Goal: Task Accomplishment & Management: Use online tool/utility

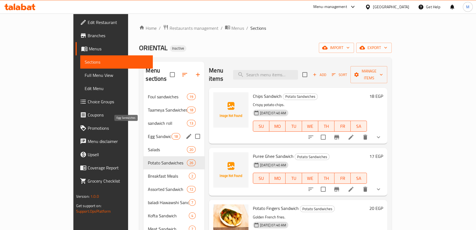
scroll to position [25, 0]
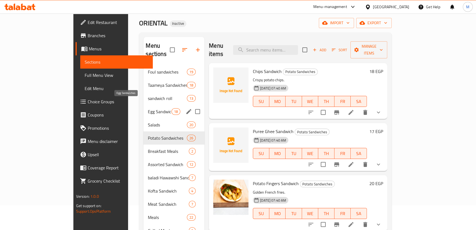
click at [148, 108] on span "Egg Sandwiches" at bounding box center [159, 111] width 23 height 7
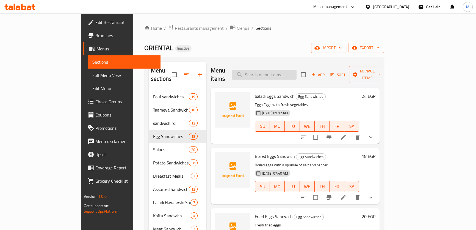
click at [292, 70] on input "search" at bounding box center [264, 75] width 65 height 10
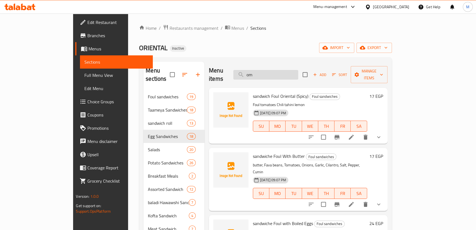
type input "ome"
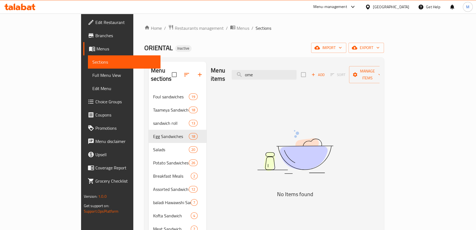
drag, startPoint x: 292, startPoint y: 70, endPoint x: 204, endPoint y: 65, distance: 88.1
click at [211, 67] on div "Menu items ome Add Sort Manage items" at bounding box center [295, 75] width 169 height 26
type input "أ"
drag, startPoint x: 260, startPoint y: 72, endPoint x: 208, endPoint y: 78, distance: 52.0
click at [211, 78] on div "Menu items اوم Add Sort Manage items" at bounding box center [295, 75] width 169 height 26
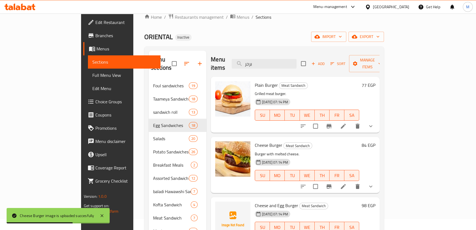
scroll to position [2, 0]
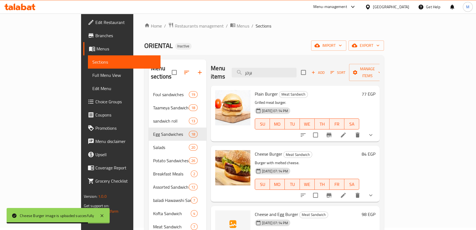
drag, startPoint x: 296, startPoint y: 66, endPoint x: 156, endPoint y: 65, distance: 139.7
click at [160, 65] on div "Menu sections Foul sandwiches 19 Taameya Sandwiches 18 sandwich roll 13 Egg San…" at bounding box center [264, 174] width 231 height 230
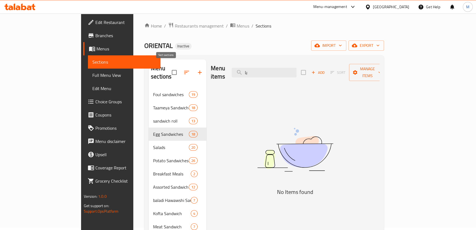
type input "ب"
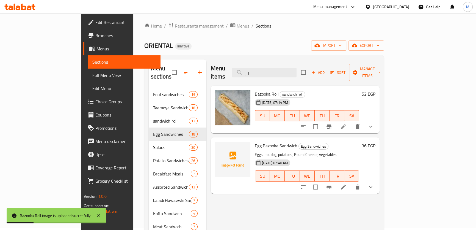
drag, startPoint x: 275, startPoint y: 66, endPoint x: 184, endPoint y: 52, distance: 91.8
click at [183, 53] on div "Home / Restaurants management / Menus / Sections ORIENTAL Inactive import expor…" at bounding box center [264, 157] width 240 height 271
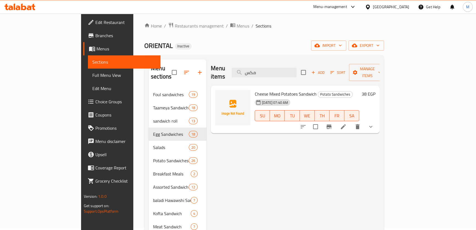
drag, startPoint x: 297, startPoint y: 71, endPoint x: 192, endPoint y: 68, distance: 105.6
click at [211, 68] on div "Menu items مكس Add Sort Manage items" at bounding box center [295, 72] width 169 height 26
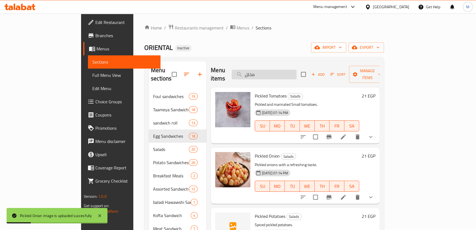
scroll to position [0, 0]
drag, startPoint x: 291, startPoint y: 70, endPoint x: 176, endPoint y: 59, distance: 116.0
click at [176, 59] on div "Menu sections Foul sandwiches 19 Taameya Sandwiches 18 sandwich roll 13 Egg San…" at bounding box center [264, 176] width 240 height 238
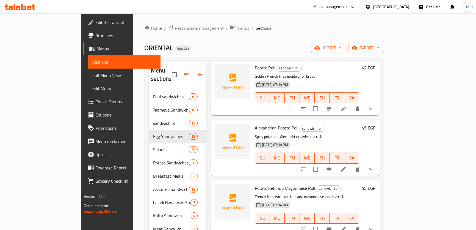
scroll to position [150, 0]
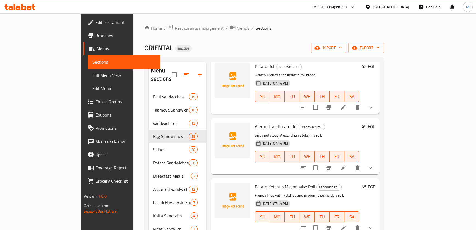
type input "رول"
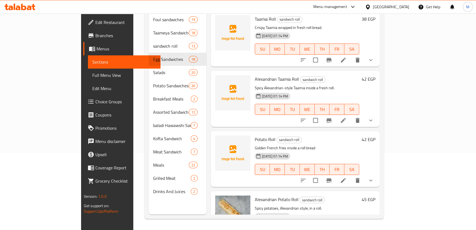
scroll to position [0, 0]
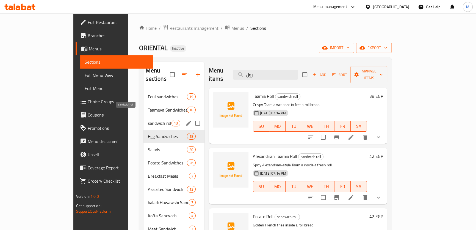
click at [148, 120] on span "sandwich roll" at bounding box center [159, 123] width 23 height 7
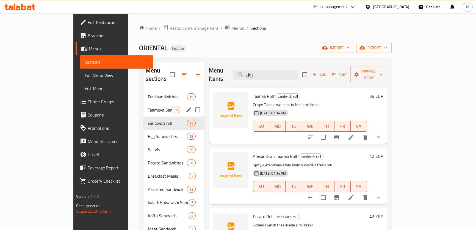
click at [144, 105] on div "Taameya Sandwiches 18" at bounding box center [174, 109] width 61 height 13
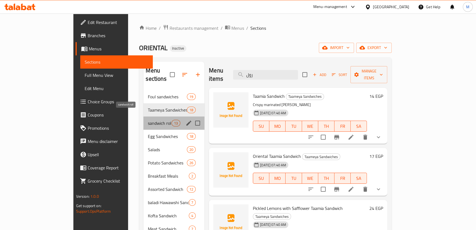
click at [148, 120] on span "sandwich roll" at bounding box center [159, 123] width 23 height 7
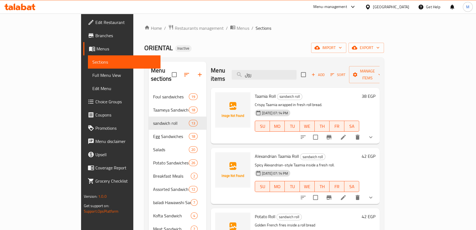
drag, startPoint x: 287, startPoint y: 68, endPoint x: 238, endPoint y: 68, distance: 48.9
click at [238, 68] on div "Menu items رول Add Sort Manage items" at bounding box center [295, 75] width 169 height 26
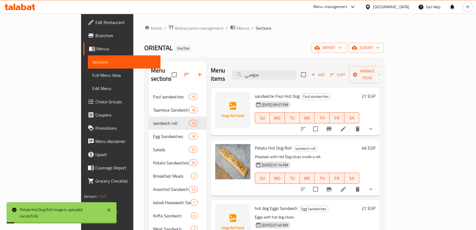
drag, startPoint x: 305, startPoint y: 68, endPoint x: 207, endPoint y: 53, distance: 99.4
click at [207, 53] on div "Home / Restaurants management / Menus / Sections ORIENTAL Inactive import expor…" at bounding box center [264, 159] width 240 height 271
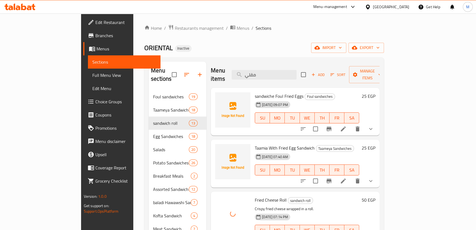
drag, startPoint x: 299, startPoint y: 69, endPoint x: 165, endPoint y: 62, distance: 134.4
click at [165, 62] on div "Menu sections Foul sandwiches 19 Taameya Sandwiches 18 sandwich roll 13 Egg San…" at bounding box center [264, 177] width 231 height 230
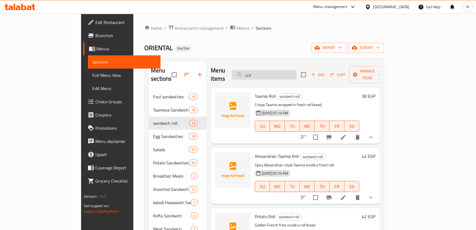
type input "ج"
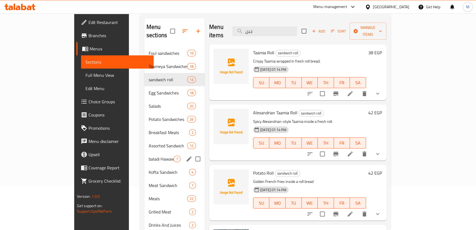
scroll to position [52, 0]
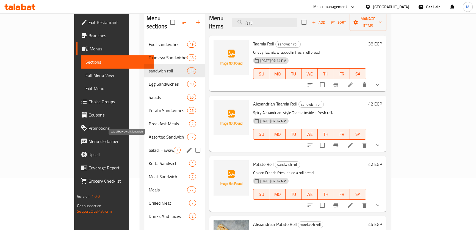
click at [149, 147] on span "baladi Hawawshi Sandwich" at bounding box center [161, 150] width 25 height 7
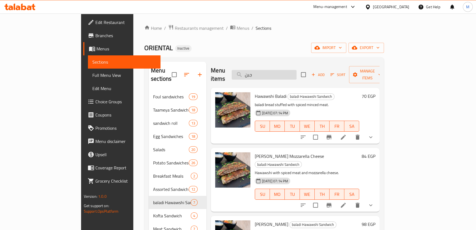
click at [297, 70] on input "جبن" at bounding box center [264, 75] width 65 height 10
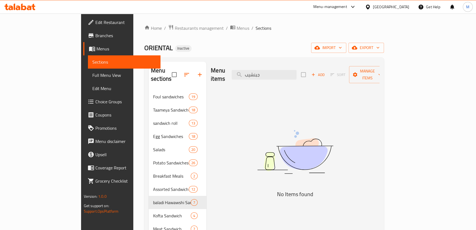
drag, startPoint x: 291, startPoint y: 69, endPoint x: 164, endPoint y: 56, distance: 128.5
click at [164, 56] on div "Home / Restaurants management / Menus / Sections ORIENTAL Inactive import expor…" at bounding box center [264, 159] width 240 height 271
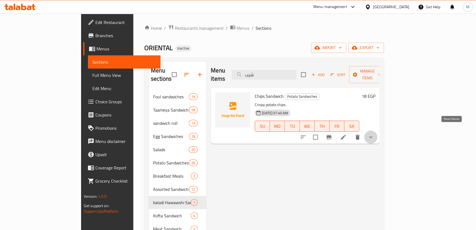
click at [374, 134] on icon "show more" at bounding box center [371, 137] width 7 height 7
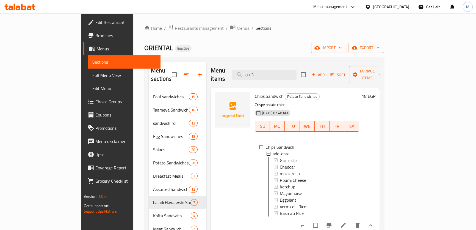
drag, startPoint x: 295, startPoint y: 68, endPoint x: 226, endPoint y: 70, distance: 69.0
click at [226, 70] on div "Menu items شيب Add Sort Manage items" at bounding box center [295, 75] width 169 height 26
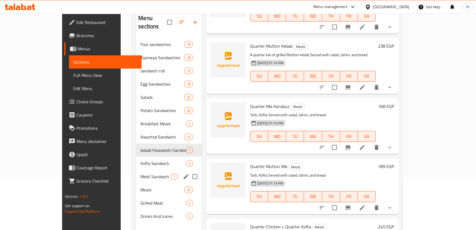
scroll to position [300, 0]
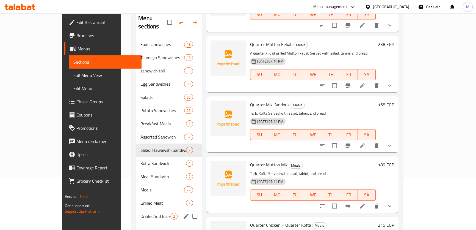
click at [141, 213] on span "Drinks And Juices" at bounding box center [156, 216] width 30 height 7
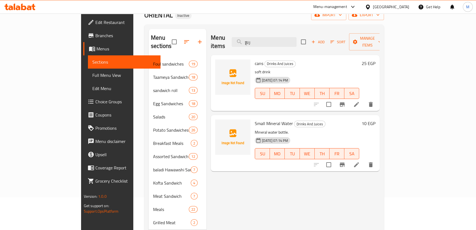
scroll to position [77, 0]
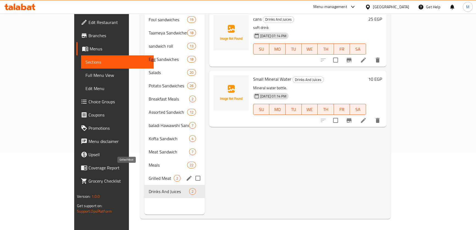
click at [149, 175] on span "Grilled Meat" at bounding box center [161, 178] width 25 height 7
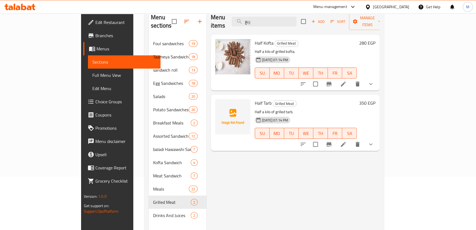
scroll to position [27, 0]
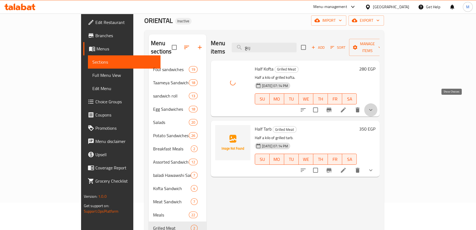
click at [374, 106] on icon "show more" at bounding box center [371, 109] width 7 height 7
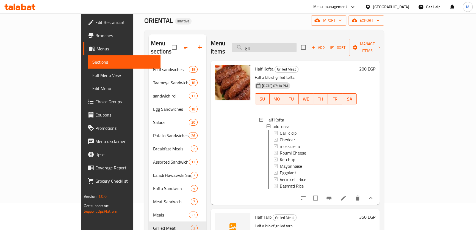
click at [297, 48] on input "ربع" at bounding box center [264, 48] width 65 height 10
click at [297, 47] on input "ربع" at bounding box center [264, 48] width 65 height 10
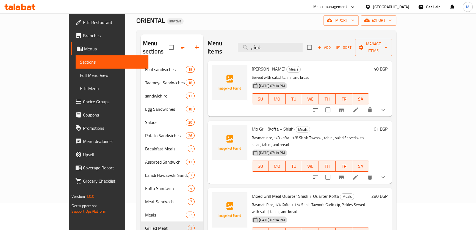
click at [387, 106] on icon "show more" at bounding box center [383, 109] width 7 height 7
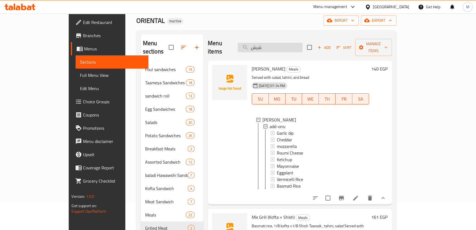
click at [302, 43] on input "شيش" at bounding box center [270, 48] width 65 height 10
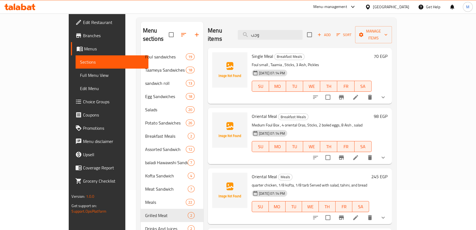
scroll to position [0, 0]
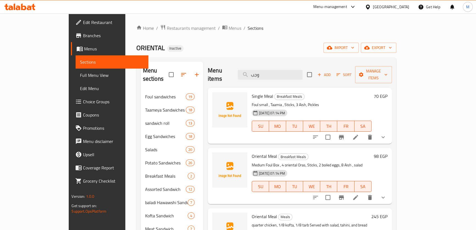
drag, startPoint x: 306, startPoint y: 68, endPoint x: 184, endPoint y: 55, distance: 122.5
click at [195, 57] on div "Menu sections Foul sandwiches 19 Taameya Sandwiches 18 sandwich roll 13 Egg San…" at bounding box center [266, 176] width 260 height 238
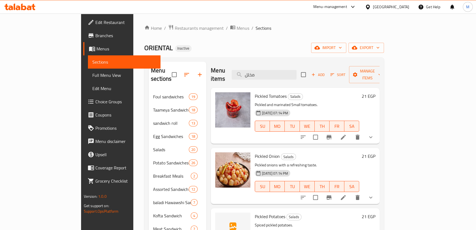
drag, startPoint x: 295, startPoint y: 72, endPoint x: 175, endPoint y: 68, distance: 120.2
click at [176, 68] on div "Menu sections Foul sandwiches 19 Taameya Sandwiches 18 sandwich roll 13 Egg San…" at bounding box center [264, 177] width 231 height 230
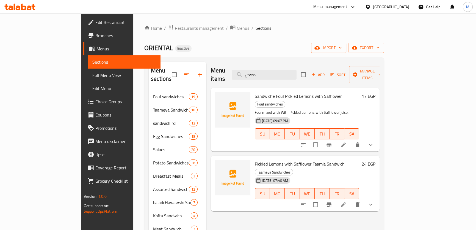
drag, startPoint x: 288, startPoint y: 70, endPoint x: 151, endPoint y: 81, distance: 137.6
click at [152, 80] on div "Menu sections Foul sandwiches 19 Taameya Sandwiches 18 sandwich roll 13 Egg San…" at bounding box center [264, 177] width 231 height 230
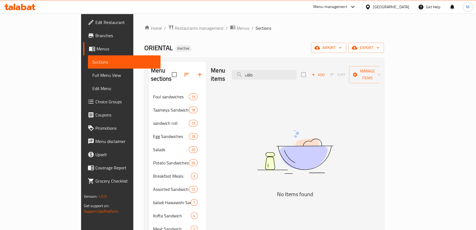
type input "ط"
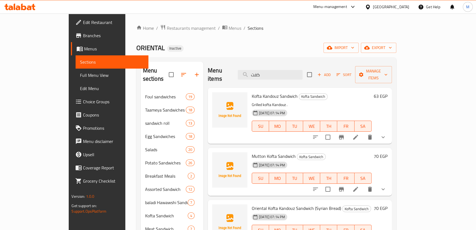
drag, startPoint x: 304, startPoint y: 74, endPoint x: 178, endPoint y: 74, distance: 126.5
click at [178, 74] on div "Menu sections Foul sandwiches 19 Taameya Sandwiches 18 sandwich roll 13 Egg San…" at bounding box center [266, 177] width 251 height 230
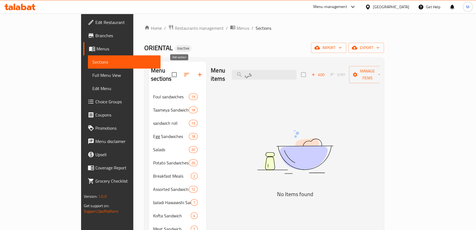
type input "ك"
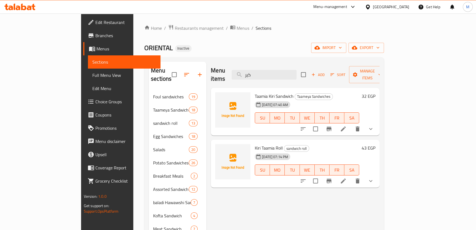
drag, startPoint x: 143, startPoint y: 67, endPoint x: 91, endPoint y: 66, distance: 51.7
click at [144, 66] on div "Menu sections Foul sandwiches 19 Taameya Sandwiches 18 sandwich roll 13 Egg San…" at bounding box center [264, 176] width 240 height 238
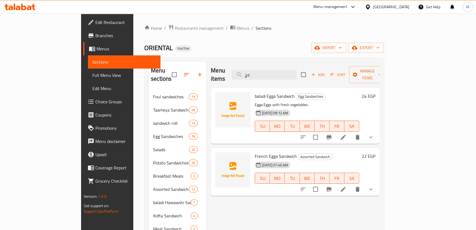
drag, startPoint x: 265, startPoint y: 66, endPoint x: 133, endPoint y: 63, distance: 132.3
click at [149, 63] on div "Menu sections Foul sandwiches 19 Taameya Sandwiches 18 sandwich roll 13 Egg San…" at bounding box center [264, 177] width 231 height 230
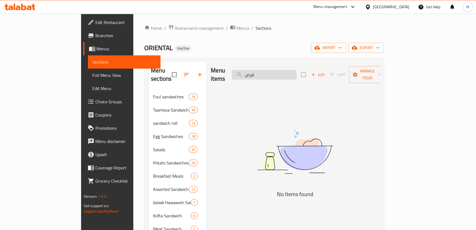
click at [297, 71] on input "قرص" at bounding box center [264, 75] width 65 height 10
drag, startPoint x: 286, startPoint y: 73, endPoint x: 152, endPoint y: 66, distance: 134.4
click at [152, 66] on div "Menu sections Foul sandwiches 19 Taameya Sandwiches 18 sandwich roll 13 Egg San…" at bounding box center [264, 177] width 231 height 230
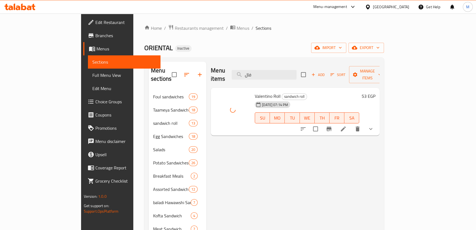
drag, startPoint x: 297, startPoint y: 71, endPoint x: 158, endPoint y: 65, distance: 139.0
click at [158, 65] on div "Menu sections Foul sandwiches 19 Taameya Sandwiches 18 sandwich roll 13 Egg San…" at bounding box center [264, 177] width 231 height 230
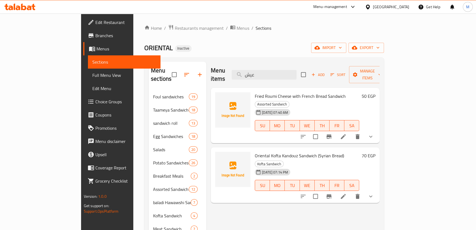
drag, startPoint x: 301, startPoint y: 72, endPoint x: 148, endPoint y: 70, distance: 152.1
click at [156, 72] on div "Menu sections Foul sandwiches 19 Taameya Sandwiches 18 sandwich roll 13 Egg San…" at bounding box center [264, 177] width 231 height 230
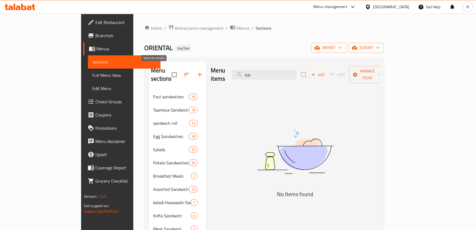
type input "م"
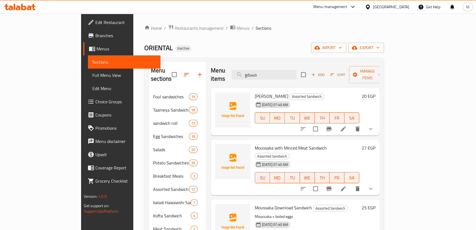
drag, startPoint x: 243, startPoint y: 63, endPoint x: 132, endPoint y: 51, distance: 111.7
click at [144, 51] on div "Home / Restaurants management / Menus / Sections ORIENTAL Inactive import expor…" at bounding box center [264, 159] width 240 height 271
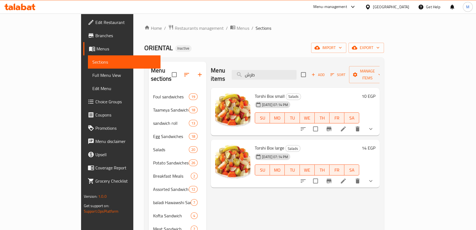
drag, startPoint x: 303, startPoint y: 71, endPoint x: 164, endPoint y: 56, distance: 140.2
click at [164, 56] on div "Home / Restaurants management / Menus / Sections ORIENTAL Inactive import expor…" at bounding box center [264, 159] width 240 height 271
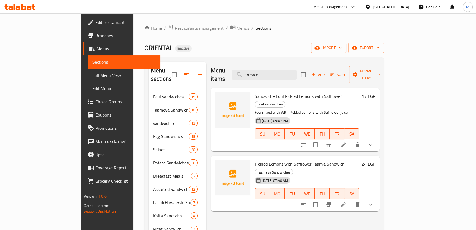
drag, startPoint x: 292, startPoint y: 69, endPoint x: 93, endPoint y: 45, distance: 200.0
click at [144, 45] on div "Home / Restaurants management / Menus / Sections ORIENTAL Inactive import expor…" at bounding box center [264, 159] width 240 height 271
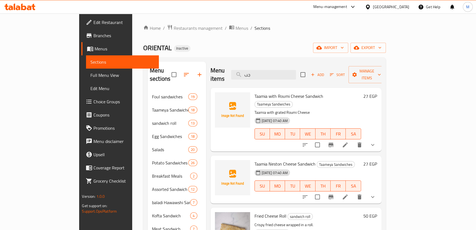
type input "ج"
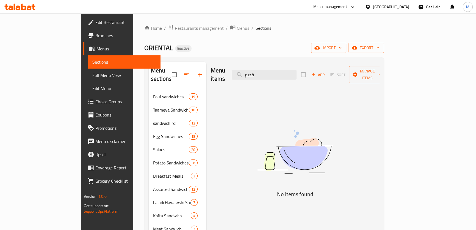
drag, startPoint x: 301, startPoint y: 69, endPoint x: 169, endPoint y: 52, distance: 133.3
click at [169, 52] on div "Home / Restaurants management / Menus / Sections ORIENTAL Inactive import expor…" at bounding box center [264, 159] width 240 height 271
click at [295, 70] on input "قديم" at bounding box center [264, 75] width 65 height 10
type input "م"
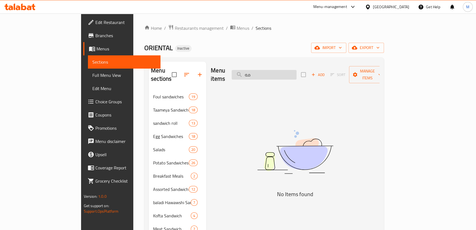
type input "م"
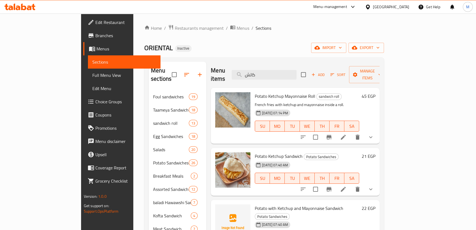
drag, startPoint x: 305, startPoint y: 75, endPoint x: 212, endPoint y: 68, distance: 92.9
click at [212, 68] on div "Menu items كاتش Add Sort Manage items" at bounding box center [295, 75] width 169 height 26
click at [297, 72] on input "كاتش" at bounding box center [264, 75] width 65 height 10
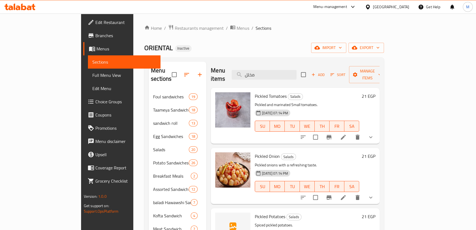
drag, startPoint x: 294, startPoint y: 73, endPoint x: 160, endPoint y: 61, distance: 134.9
click at [164, 62] on div "Menu sections Foul sandwiches 19 Taameya Sandwiches 18 sandwich roll 13 Egg San…" at bounding box center [264, 177] width 231 height 230
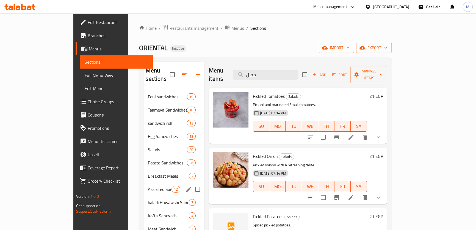
type input "="
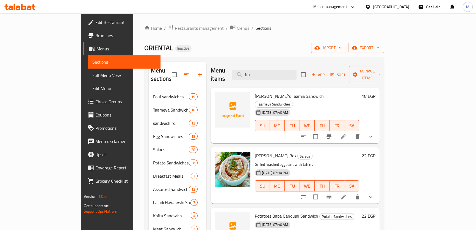
type input "بابا"
click at [297, 71] on input "بابا" at bounding box center [264, 75] width 65 height 10
click at [297, 70] on input "بابا" at bounding box center [264, 75] width 65 height 10
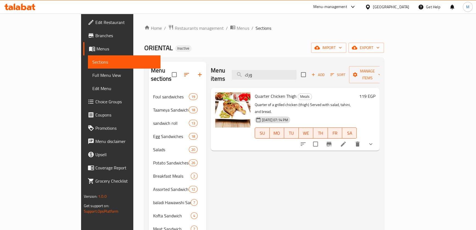
drag, startPoint x: 290, startPoint y: 71, endPoint x: 207, endPoint y: 61, distance: 83.9
click at [207, 61] on div "Menu sections Foul sandwiches 19 Taameya Sandwiches 18 sandwich roll 13 Egg San…" at bounding box center [264, 176] width 240 height 238
type input "ص"
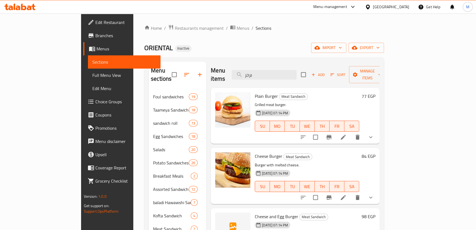
drag, startPoint x: 302, startPoint y: 68, endPoint x: 237, endPoint y: 68, distance: 65.7
click at [238, 68] on div "Menu items برجر Add Sort Manage items" at bounding box center [295, 75] width 169 height 26
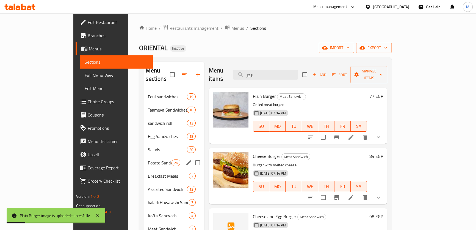
click at [144, 156] on div "Potato Sandwiches 26" at bounding box center [174, 162] width 61 height 13
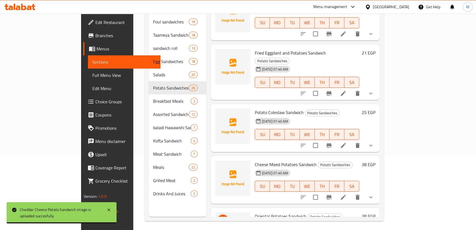
scroll to position [77, 0]
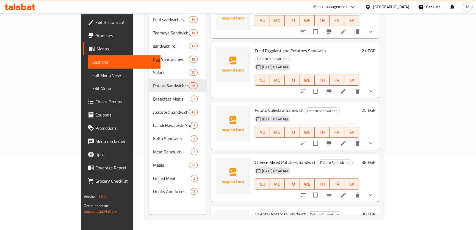
click at [297, 165] on div "[DATE] 07:40 AM SU MO TU WE TH FR SA" at bounding box center [307, 180] width 109 height 30
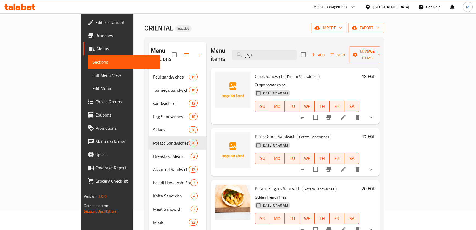
scroll to position [0, 0]
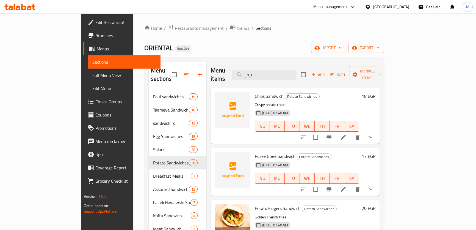
drag, startPoint x: 262, startPoint y: 73, endPoint x: 127, endPoint y: 71, distance: 135.0
click at [149, 71] on div "Menu sections Foul sandwiches 19 Taameya Sandwiches 18 sandwich roll 13 Egg San…" at bounding box center [264, 177] width 231 height 230
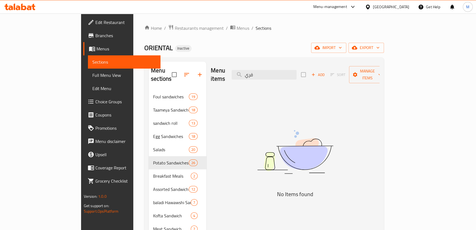
type input "قريش"
drag, startPoint x: 197, startPoint y: 56, endPoint x: 146, endPoint y: 56, distance: 50.9
click at [146, 56] on div "Home / Restaurants management / Menus / Sections ORIENTAL Inactive import expor…" at bounding box center [264, 159] width 240 height 271
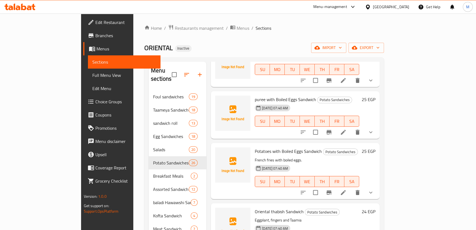
scroll to position [500, 0]
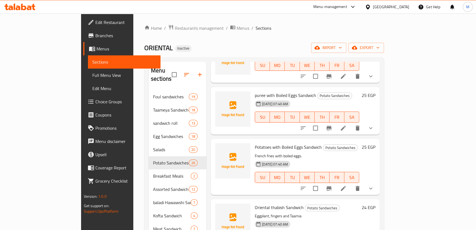
click at [286, 143] on span "Potatoes with Boiled Eggs Sandwich" at bounding box center [288, 147] width 67 height 8
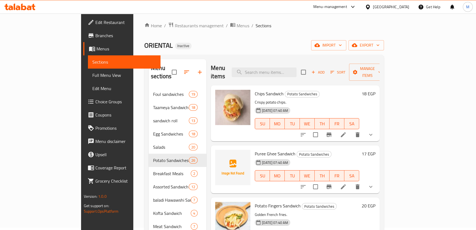
scroll to position [2, 0]
click at [293, 68] on input "search" at bounding box center [264, 73] width 65 height 10
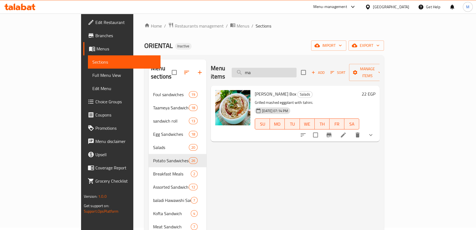
type input "m"
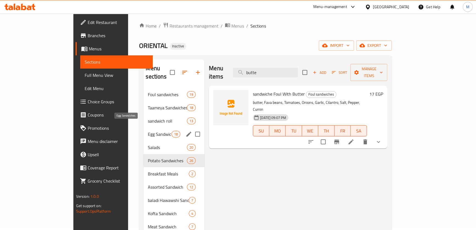
click at [148, 131] on span "Egg Sandwiches" at bounding box center [159, 134] width 23 height 7
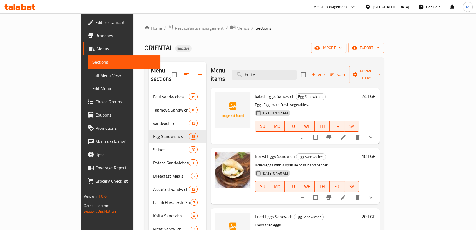
drag, startPoint x: 300, startPoint y: 68, endPoint x: 197, endPoint y: 67, distance: 103.1
click at [211, 67] on div "Menu items butte Add Sort Manage items" at bounding box center [295, 75] width 169 height 26
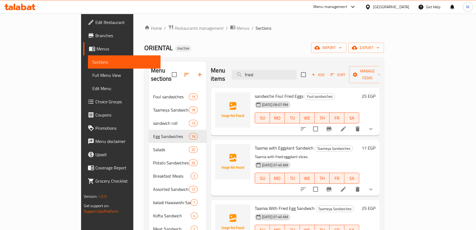
drag, startPoint x: 220, startPoint y: 70, endPoint x: 163, endPoint y: 70, distance: 56.9
click at [168, 70] on div "Menu sections Foul sandwiches 19 Taameya Sandwiches 18 sandwich roll 13 Egg San…" at bounding box center [264, 177] width 231 height 230
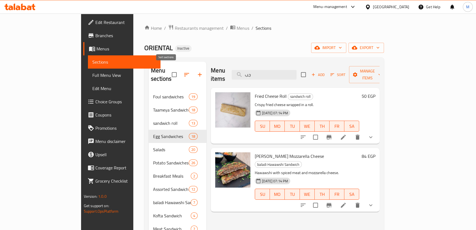
type input "ج"
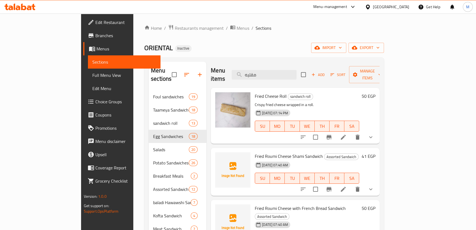
drag, startPoint x: 244, startPoint y: 70, endPoint x: 206, endPoint y: 72, distance: 38.8
click at [211, 72] on div "Menu items مقليه Add Sort Manage items" at bounding box center [295, 75] width 169 height 26
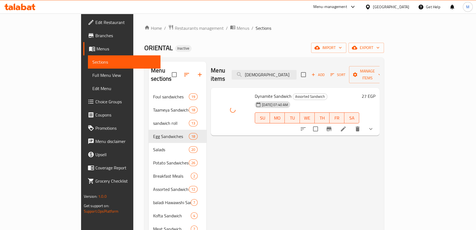
drag, startPoint x: 289, startPoint y: 73, endPoint x: 207, endPoint y: 67, distance: 81.9
click at [211, 67] on div "Menu items دينا Add Sort Manage items" at bounding box center [295, 75] width 169 height 26
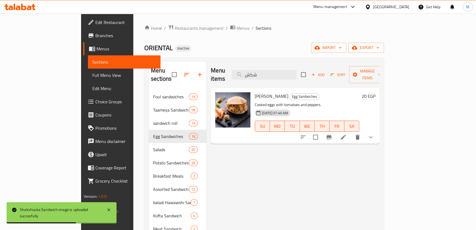
drag, startPoint x: 302, startPoint y: 70, endPoint x: 184, endPoint y: 74, distance: 118.0
click at [186, 74] on div "Menu sections Foul sandwiches 19 Taameya Sandwiches 18 sandwich roll 13 Egg San…" at bounding box center [264, 177] width 231 height 230
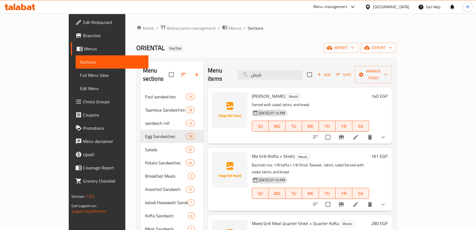
drag, startPoint x: 294, startPoint y: 68, endPoint x: 164, endPoint y: 59, distance: 131.0
click at [164, 59] on div "Menu sections Foul sandwiches 19 Taameya Sandwiches 18 sandwich roll 13 Egg San…" at bounding box center [266, 176] width 260 height 238
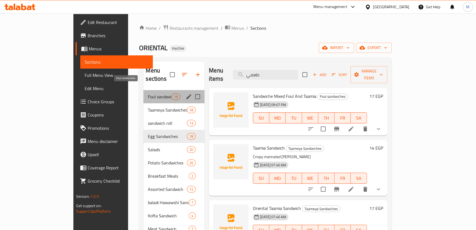
click at [148, 93] on span "Foul sandwiches" at bounding box center [159, 96] width 23 height 7
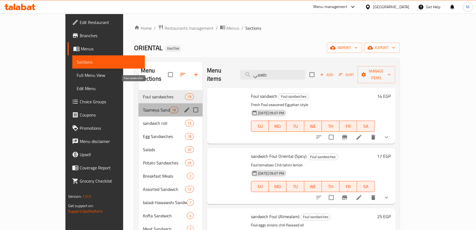
click at [143, 106] on span "Taameya Sandwiches" at bounding box center [156, 109] width 27 height 7
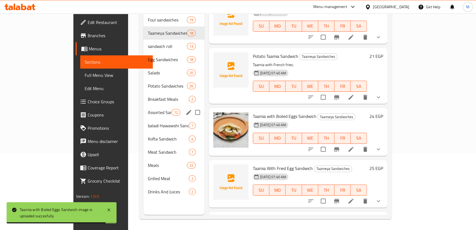
scroll to position [77, 0]
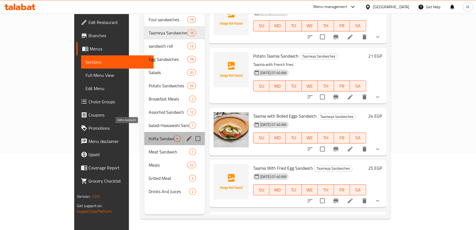
click at [149, 135] on span "Kofta Sandwich" at bounding box center [161, 138] width 25 height 7
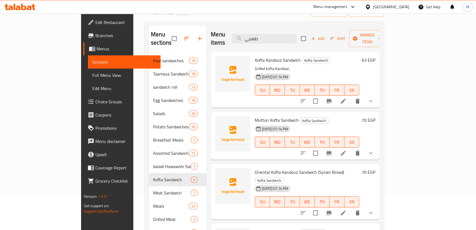
scroll to position [27, 0]
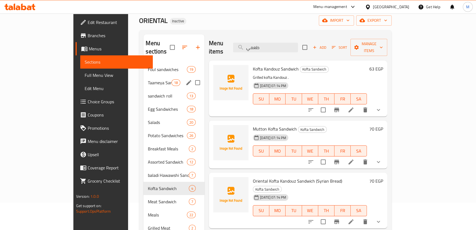
click at [148, 79] on span "Taameya Sandwiches" at bounding box center [159, 82] width 23 height 7
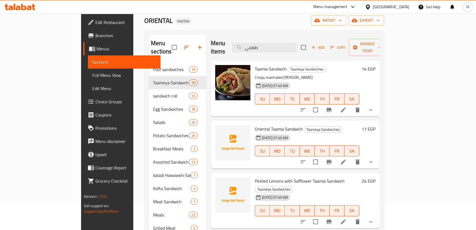
click at [329, 120] on div "Oriental Taamia Sandwich Taameya Sandwiches [DATE] 07:40 AM SU MO TU WE TH FR S…" at bounding box center [295, 144] width 169 height 48
drag, startPoint x: 296, startPoint y: 46, endPoint x: 166, endPoint y: 41, distance: 129.9
click at [172, 41] on div "Menu sections Foul sandwiches 19 Taameya Sandwiches 18 sandwich roll 13 Egg San…" at bounding box center [264, 149] width 231 height 230
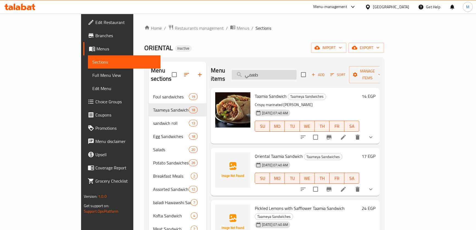
click at [296, 70] on input "طعمي" at bounding box center [264, 75] width 65 height 10
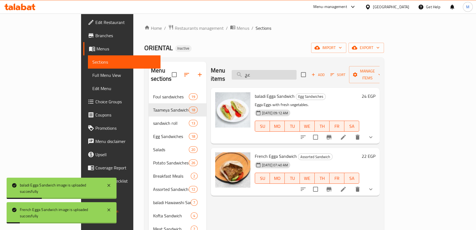
click at [297, 70] on input "عج" at bounding box center [264, 75] width 65 height 10
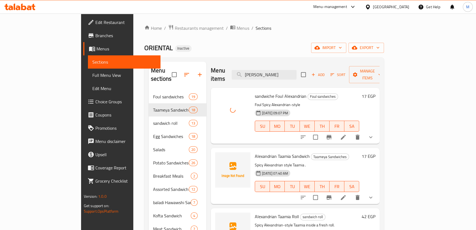
drag, startPoint x: 287, startPoint y: 68, endPoint x: 201, endPoint y: 63, distance: 86.5
click at [211, 63] on div "Menu items alex Add Sort Manage items" at bounding box center [295, 75] width 169 height 26
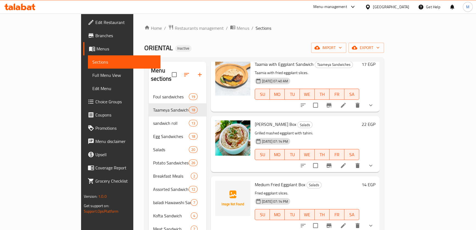
scroll to position [100, 0]
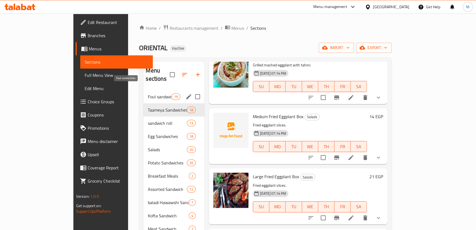
type input "eggpl"
click at [148, 93] on span "Foul sandwiches" at bounding box center [159, 96] width 23 height 7
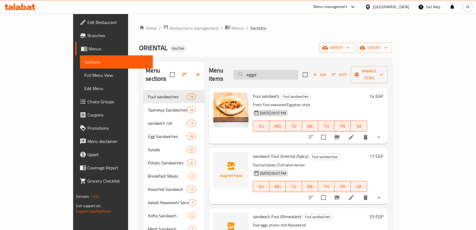
click at [296, 72] on input "eggpl" at bounding box center [265, 75] width 65 height 10
click at [294, 70] on input "search" at bounding box center [265, 75] width 65 height 10
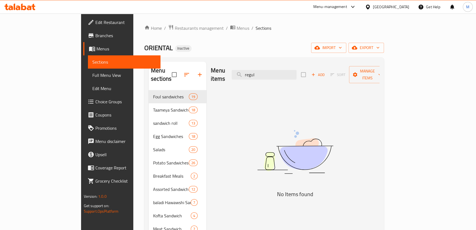
drag, startPoint x: 300, startPoint y: 69, endPoint x: 121, endPoint y: 50, distance: 180.0
click at [144, 50] on div "Home / Restaurants management / Menus / Sections ORIENTAL Inactive import expor…" at bounding box center [264, 159] width 240 height 271
drag, startPoint x: 288, startPoint y: 70, endPoint x: 131, endPoint y: 49, distance: 158.3
click at [144, 49] on div "Home / Restaurants management / Menus / Sections ORIENTAL Inactive import expor…" at bounding box center [264, 159] width 240 height 271
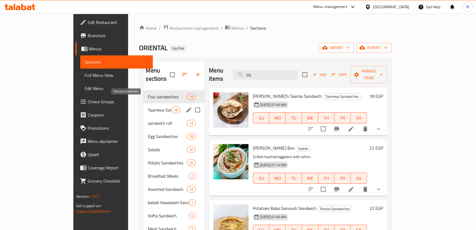
click at [148, 106] on span "Taameya Sandwiches" at bounding box center [159, 109] width 23 height 7
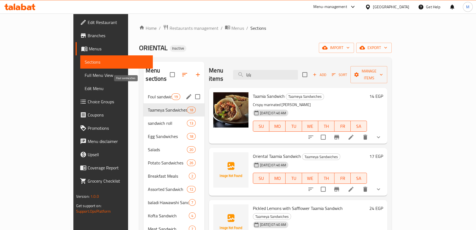
click at [148, 93] on span "Foul sandwiches" at bounding box center [159, 96] width 23 height 7
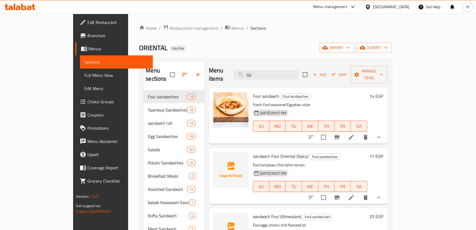
click at [306, 107] on div "[DATE] 09:07 PM SU MO TU WE TH FR SA" at bounding box center [310, 122] width 119 height 30
drag, startPoint x: 283, startPoint y: 68, endPoint x: 181, endPoint y: 68, distance: 101.2
click at [181, 68] on div "Menu sections Foul sandwiches 19 Taameya Sandwiches 18 sandwich roll 13 Egg San…" at bounding box center [266, 177] width 244 height 230
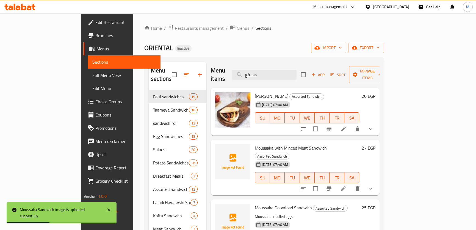
drag, startPoint x: 299, startPoint y: 68, endPoint x: 204, endPoint y: 68, distance: 95.1
click at [211, 68] on div "Menu items مسقع Add Sort Manage items" at bounding box center [295, 75] width 169 height 26
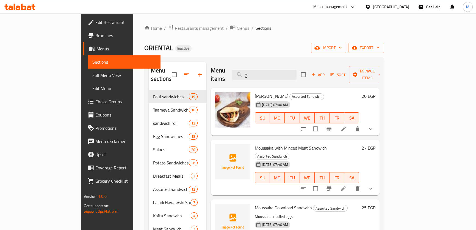
type input "خض"
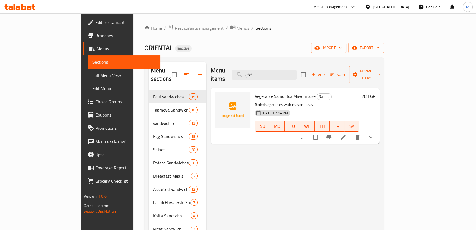
drag, startPoint x: 290, startPoint y: 71, endPoint x: 187, endPoint y: 66, distance: 103.5
click at [206, 66] on div "Menu items خض Add Sort Manage items Vegetable Salad Box Mayonnaise Salads Boile…" at bounding box center [292, 177] width 173 height 230
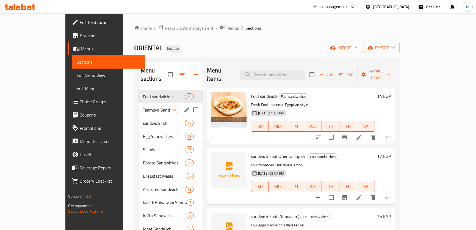
click at [143, 106] on span "Taameya Sandwiches" at bounding box center [156, 109] width 27 height 7
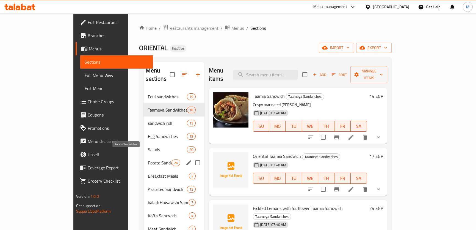
click at [148, 159] on span "Potato Sandwiches" at bounding box center [159, 162] width 23 height 7
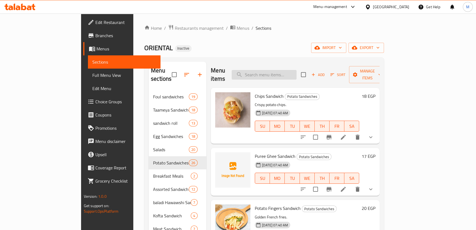
click at [289, 73] on input "search" at bounding box center [264, 75] width 65 height 10
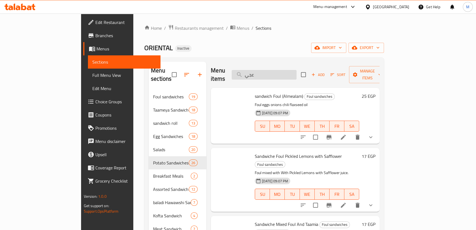
type input "عجين"
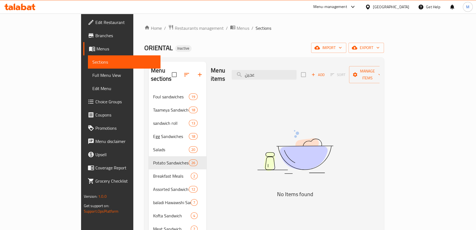
drag, startPoint x: 291, startPoint y: 71, endPoint x: 123, endPoint y: 67, distance: 168.1
click at [149, 65] on div "Menu sections Foul sandwiches 19 Taameya Sandwiches 18 sandwich roll 13 Egg San…" at bounding box center [264, 177] width 231 height 230
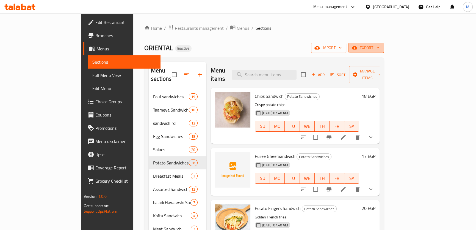
click at [380, 47] on span "export" at bounding box center [366, 47] width 27 height 7
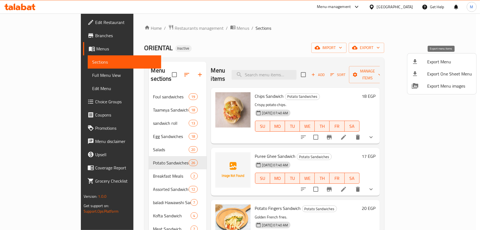
click at [436, 61] on span "Export Menu" at bounding box center [449, 61] width 45 height 7
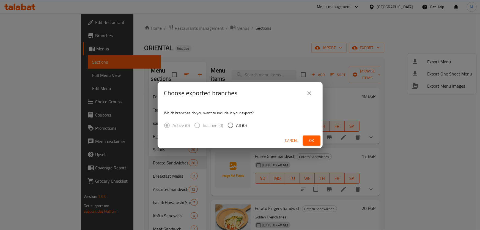
click at [231, 127] on input "All (0)" at bounding box center [231, 125] width 12 height 12
radio input "true"
click at [317, 141] on button "Ok" at bounding box center [312, 140] width 18 height 10
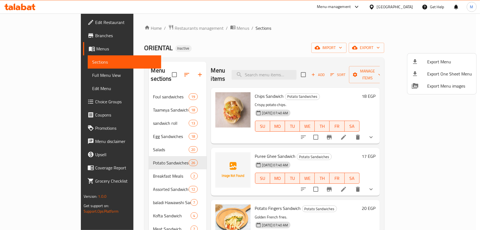
click at [302, 99] on div at bounding box center [240, 115] width 480 height 230
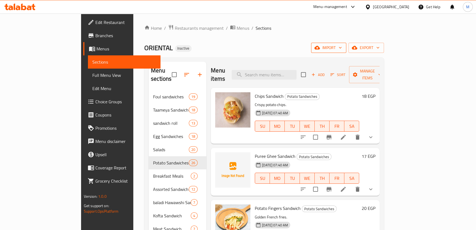
click at [346, 44] on button "import" at bounding box center [328, 48] width 35 height 10
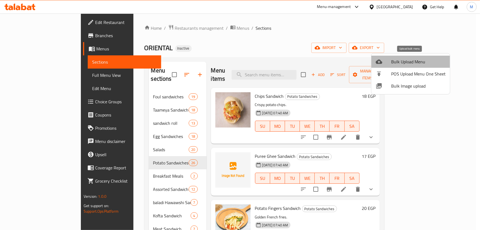
click at [415, 58] on span "Bulk Upload Menu" at bounding box center [418, 61] width 54 height 7
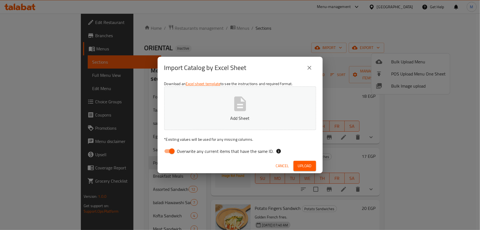
click at [348, 101] on div "Import Catalog by Excel Sheet Download an Excel sheet template to see the instr…" at bounding box center [240, 115] width 480 height 230
drag, startPoint x: 283, startPoint y: 167, endPoint x: 359, endPoint y: 115, distance: 92.1
click at [283, 167] on span "Cancel" at bounding box center [282, 165] width 13 height 7
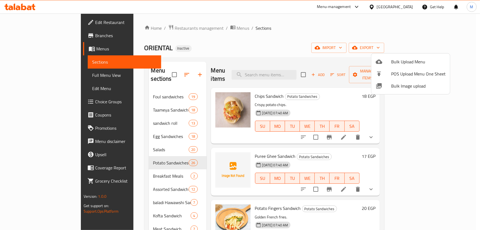
click at [401, 84] on span "Bulk Image upload" at bounding box center [418, 85] width 54 height 7
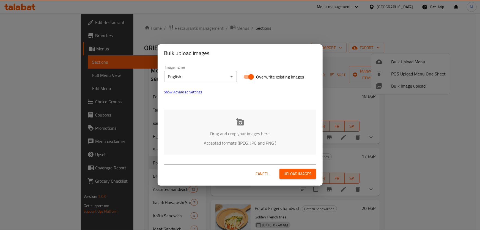
click at [254, 74] on input "Overwrite existing images" at bounding box center [250, 76] width 31 height 10
checkbox input "false"
click at [243, 128] on div "Drag and drop your images here Accepted formats (JPEG, JPG and PNG )" at bounding box center [240, 131] width 152 height 45
click at [216, 78] on body "​ Menu-management Egypt Get Help M Edit Restaurant Branches Menus Sections Full…" at bounding box center [240, 121] width 480 height 216
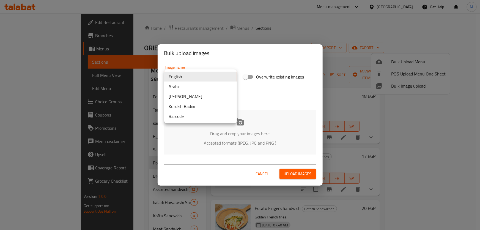
click at [199, 89] on li "Arabic" at bounding box center [200, 86] width 73 height 10
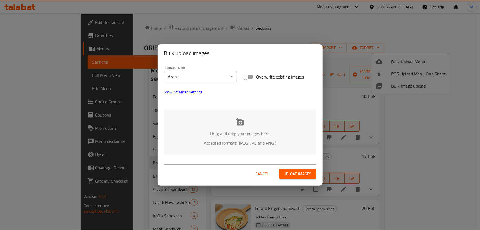
click at [237, 127] on div "Drag and drop your images here Accepted formats (JPEG, JPG and PNG )" at bounding box center [240, 131] width 152 height 45
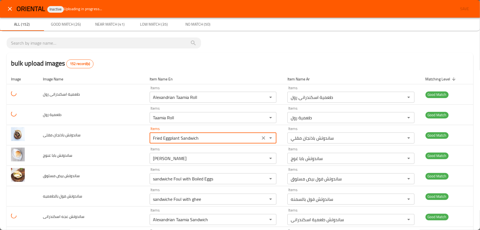
drag, startPoint x: 204, startPoint y: 139, endPoint x: 241, endPoint y: 3, distance: 140.7
click at [117, 134] on tr "ساندوتش باذنجان مقلى Items Fried Eggplant Sandwich Items Items ساندوتش باذنجان …" at bounding box center [240, 135] width 467 height 20
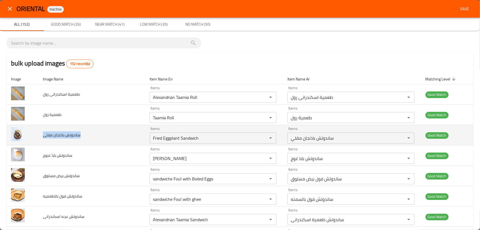
drag, startPoint x: 84, startPoint y: 136, endPoint x: 44, endPoint y: 131, distance: 39.9
click at [44, 131] on td "ساندوتش باذنجان مقلى" at bounding box center [91, 135] width 107 height 20
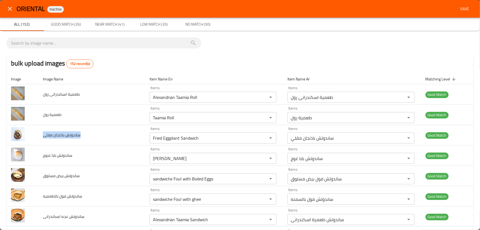
copy span "ساندوتش باذنجان مقلى"
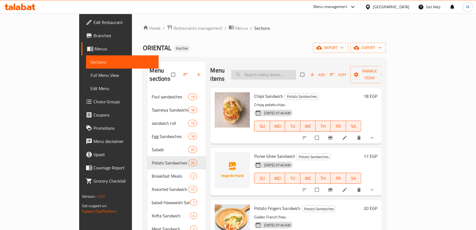
click at [296, 70] on input "search" at bounding box center [263, 75] width 65 height 10
paste input "Fried Eggplant Sandwich"
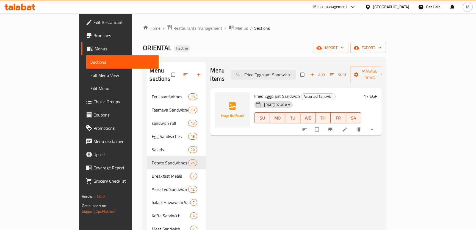
type input "Fried Eggplant Sandwich"
